Goal: Task Accomplishment & Management: Complete application form

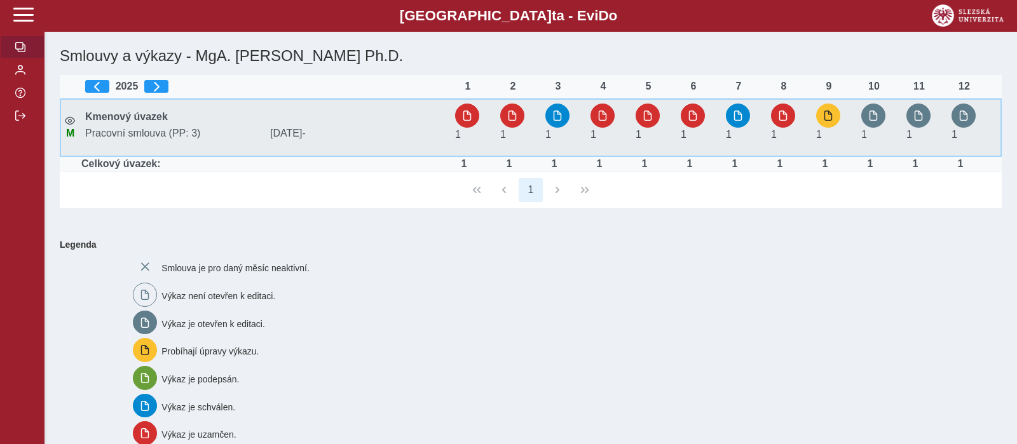
click at [173, 133] on span "Pracovní smlouva (PP: 3)" at bounding box center [172, 133] width 185 height 11
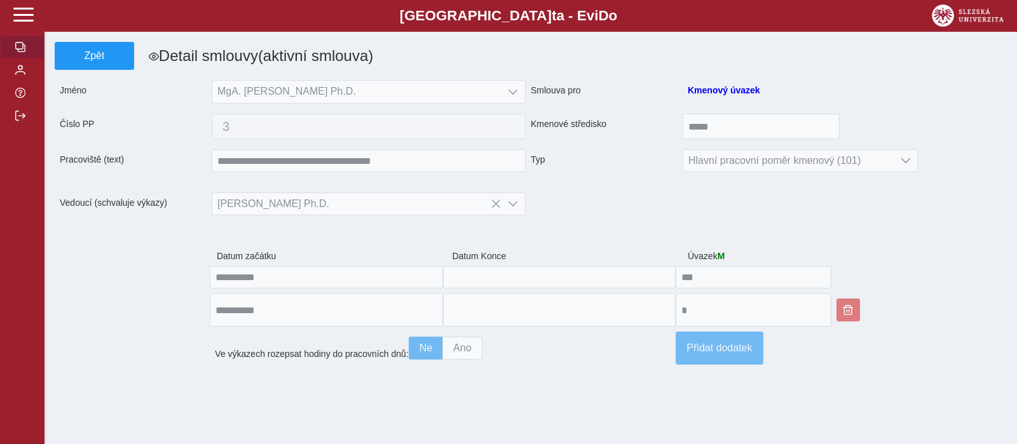
click at [24, 58] on button "button" at bounding box center [22, 47] width 44 height 23
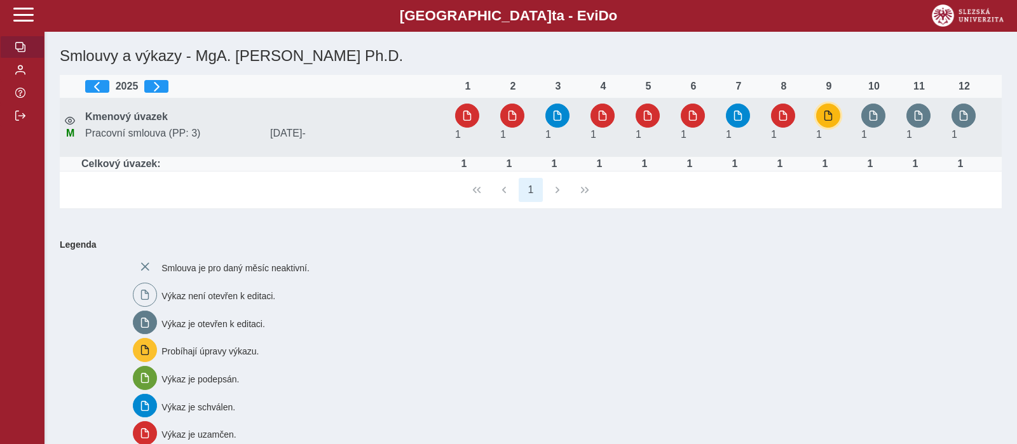
click at [825, 123] on button "button" at bounding box center [828, 116] width 24 height 24
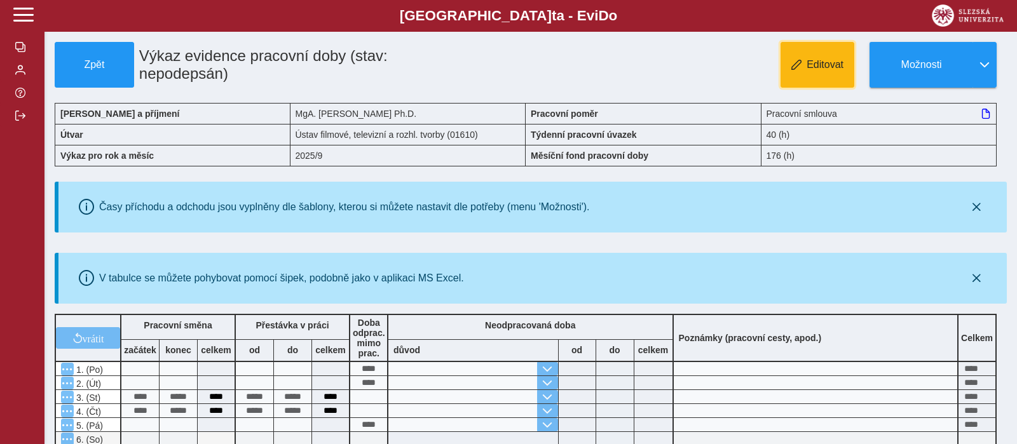
click at [829, 85] on button "Editovat" at bounding box center [817, 65] width 74 height 46
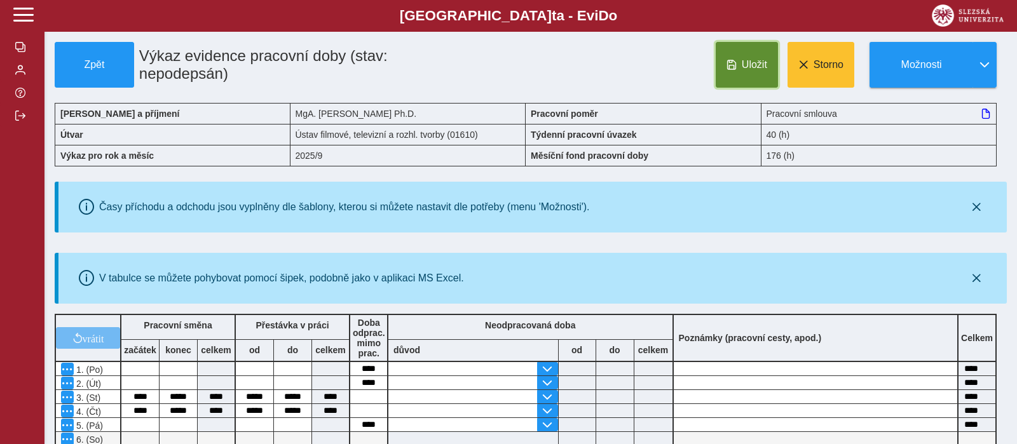
click at [745, 76] on button "Uložit" at bounding box center [747, 65] width 62 height 46
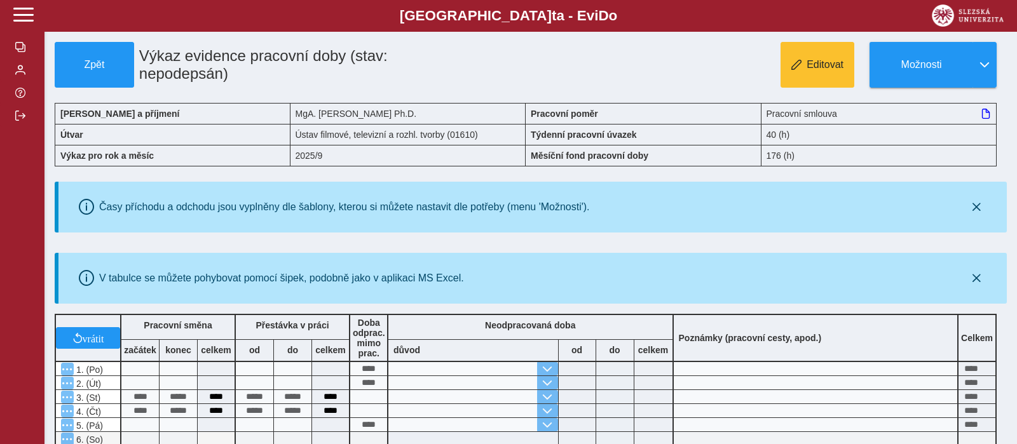
scroll to position [467, 0]
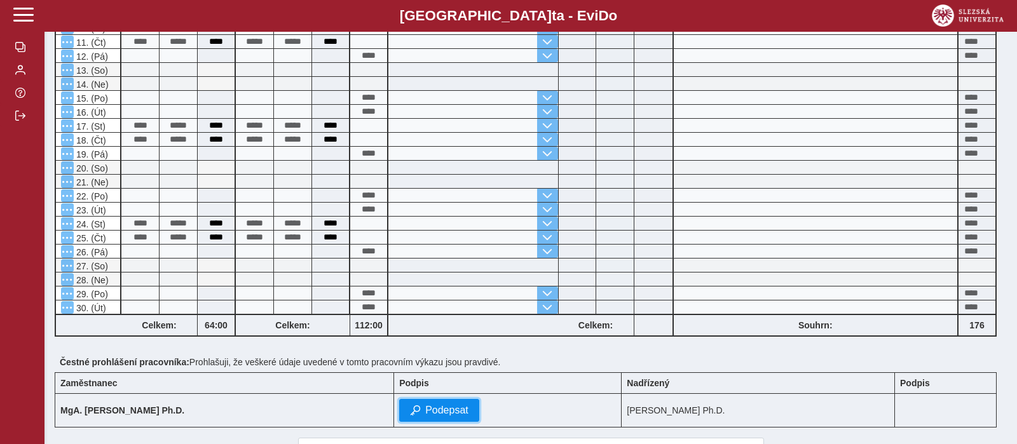
click at [425, 407] on span "Podepsat" at bounding box center [446, 410] width 43 height 11
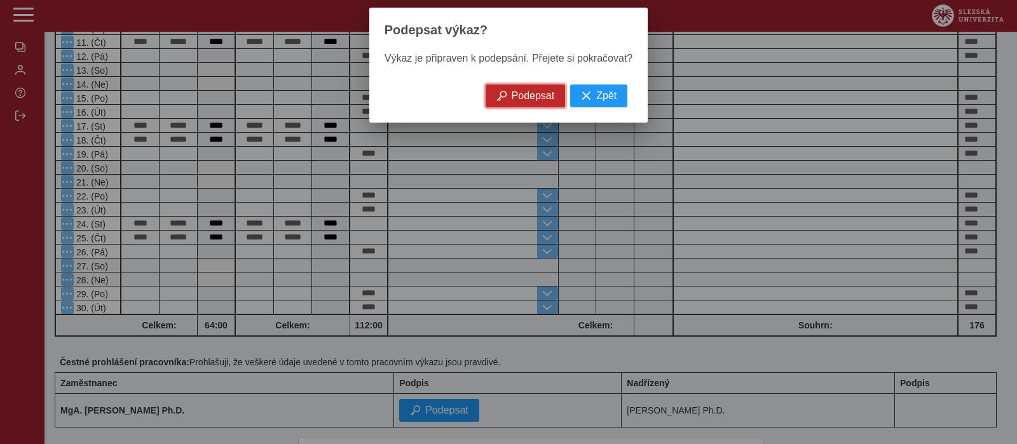
click at [512, 101] on span "Podepsat" at bounding box center [533, 95] width 43 height 11
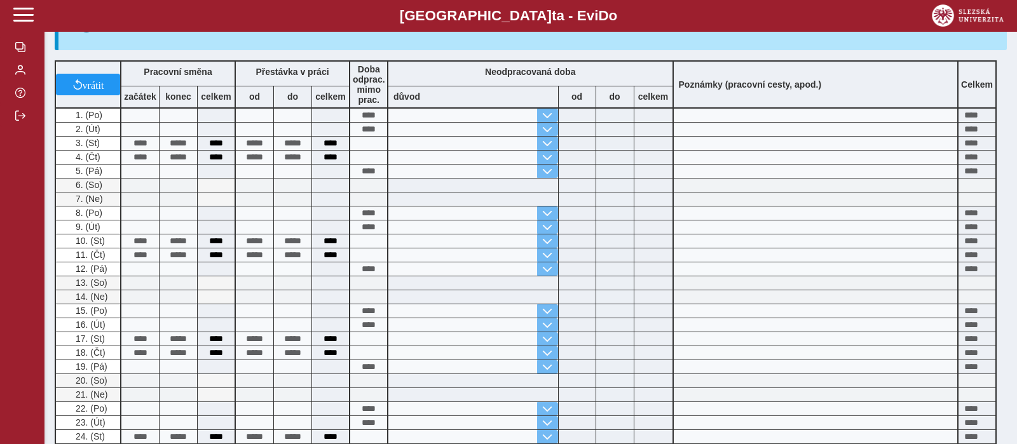
scroll to position [0, 0]
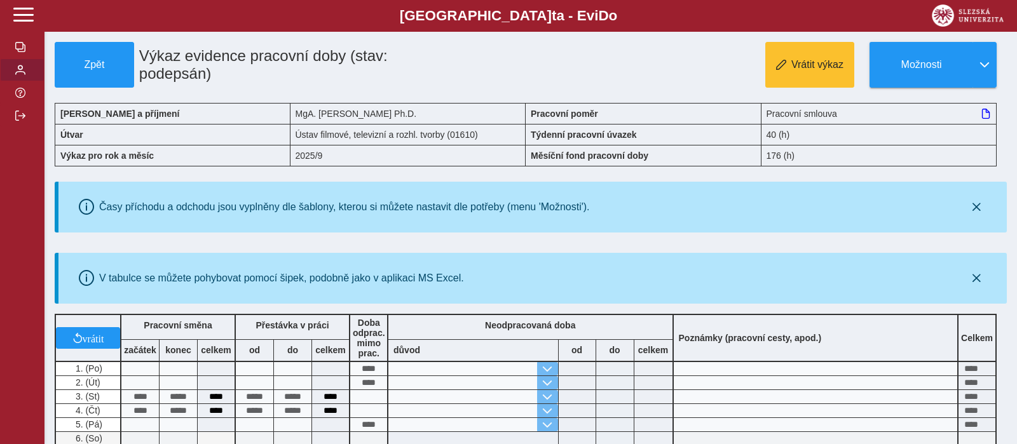
click at [15, 81] on button "button" at bounding box center [22, 69] width 44 height 23
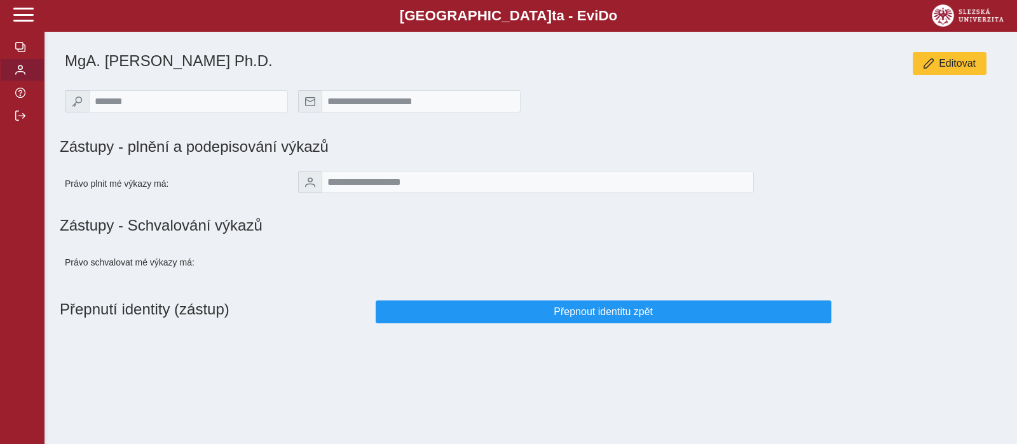
click at [656, 97] on div "**********" at bounding box center [526, 106] width 942 height 53
click at [504, 329] on div "Přepnout identitu zpět" at bounding box center [603, 311] width 466 height 33
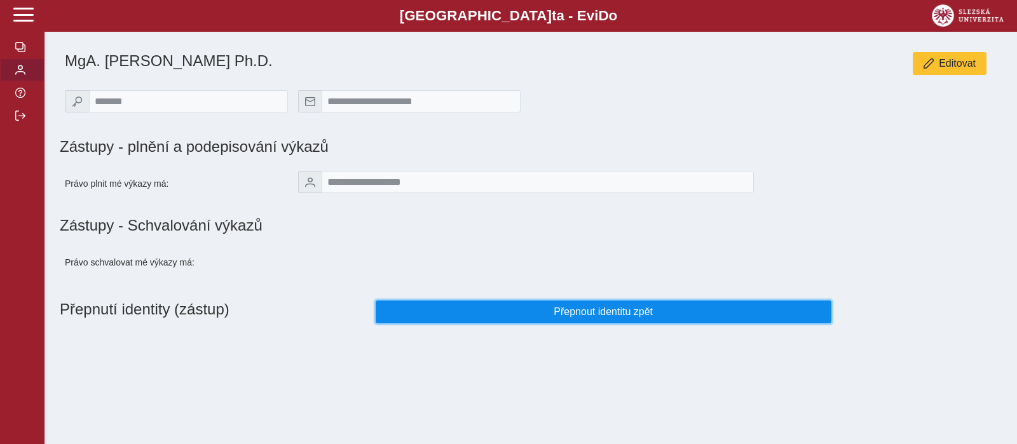
click at [511, 318] on span "Přepnout identitu zpět" at bounding box center [603, 311] width 434 height 11
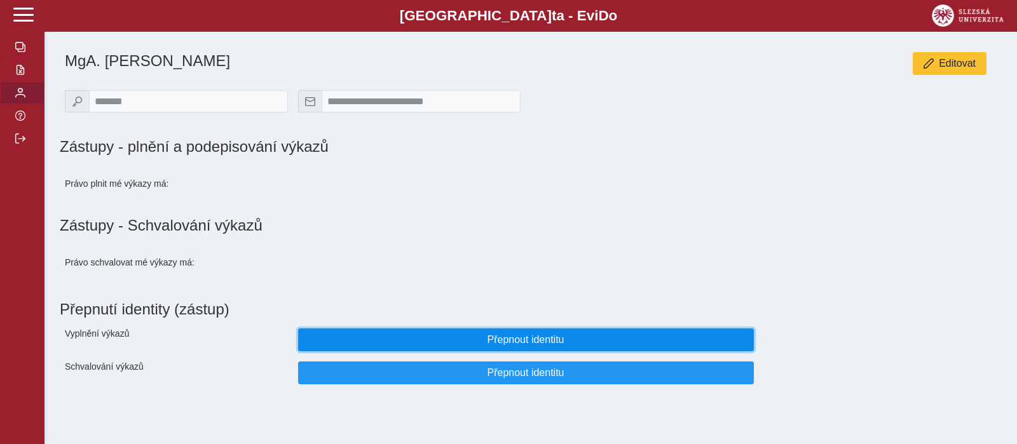
click at [643, 342] on span "Přepnout identitu" at bounding box center [526, 339] width 434 height 11
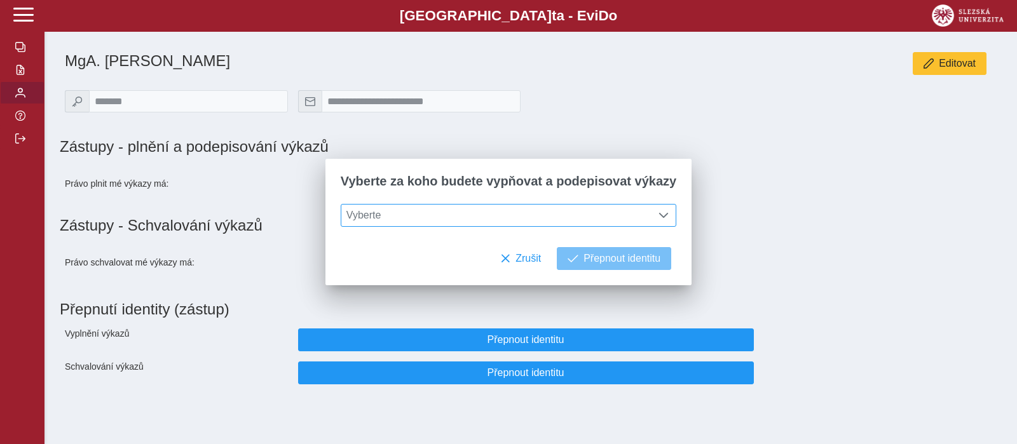
click at [662, 214] on div at bounding box center [663, 216] width 24 height 22
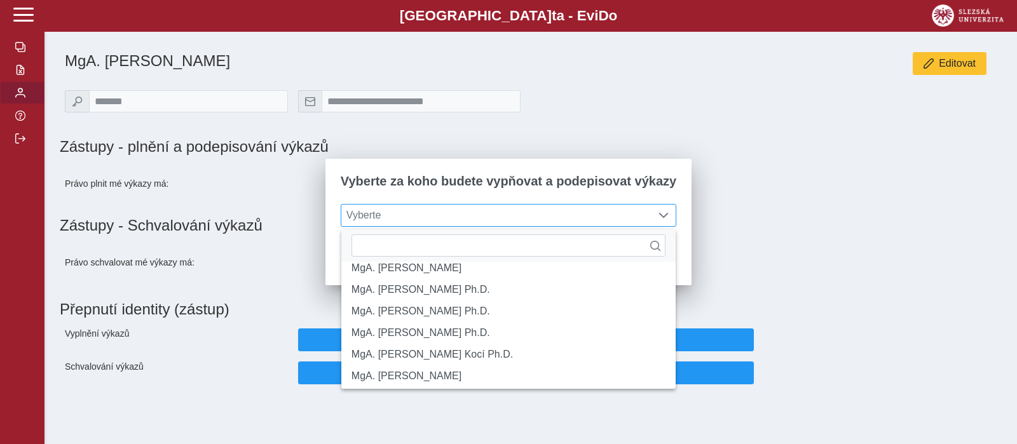
scroll to position [165, 0]
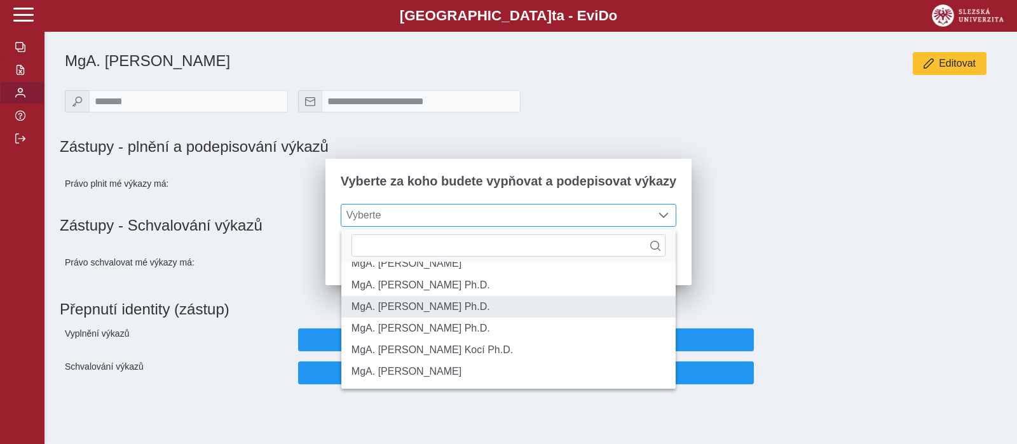
click at [567, 318] on li "MgA. [PERSON_NAME] Ph.D." at bounding box center [508, 307] width 334 height 22
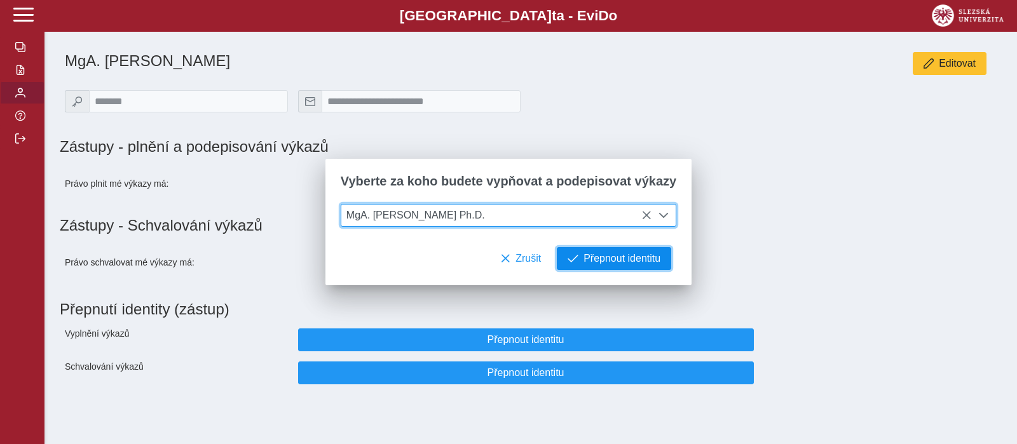
click at [589, 262] on span "Přepnout identitu" at bounding box center [621, 258] width 77 height 11
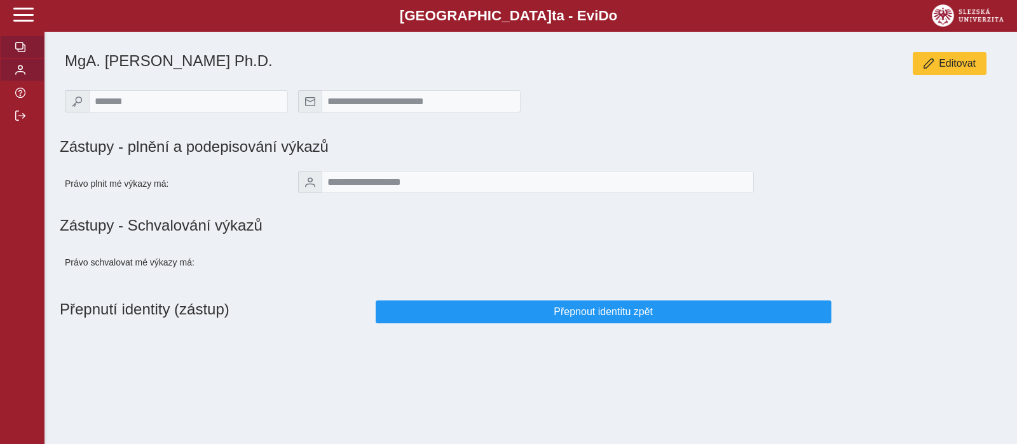
click at [25, 58] on button "button" at bounding box center [22, 47] width 44 height 23
